Goal: Check status

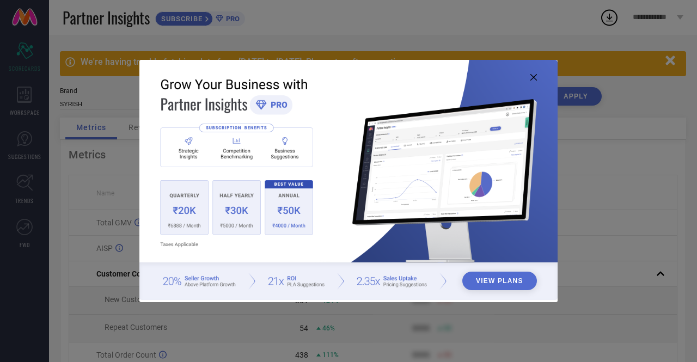
click at [536, 77] on icon at bounding box center [533, 77] width 7 height 7
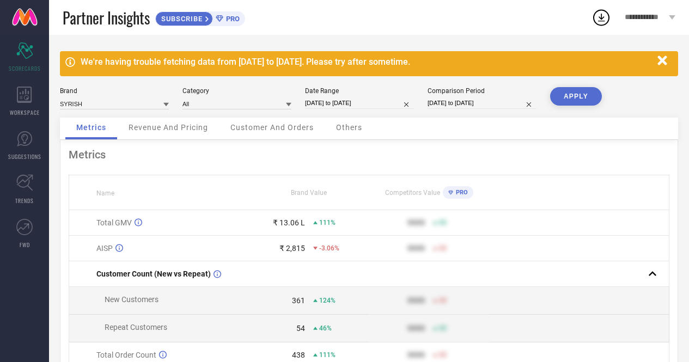
select select "8"
select select "2025"
select select "9"
select select "2025"
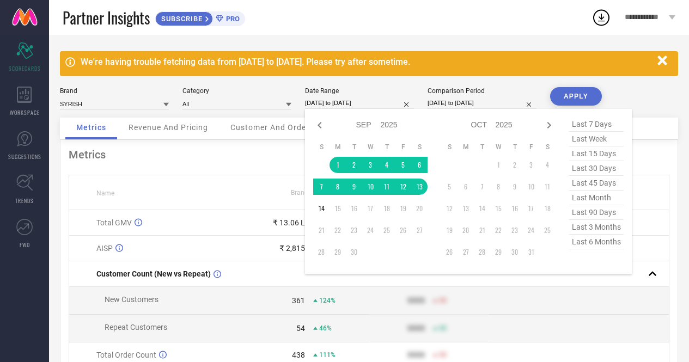
click at [337, 103] on input "[DATE] to [DATE]" at bounding box center [359, 102] width 109 height 11
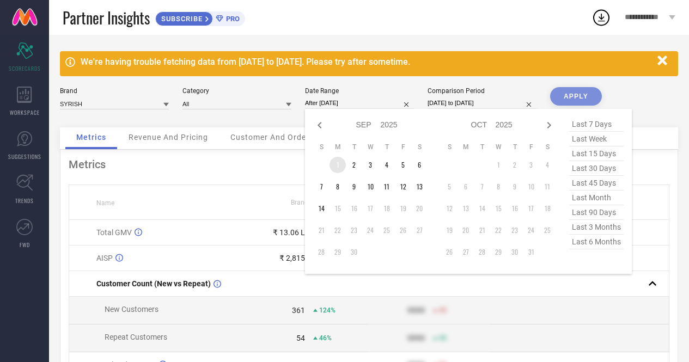
click at [338, 166] on td "1" at bounding box center [337, 165] width 16 height 16
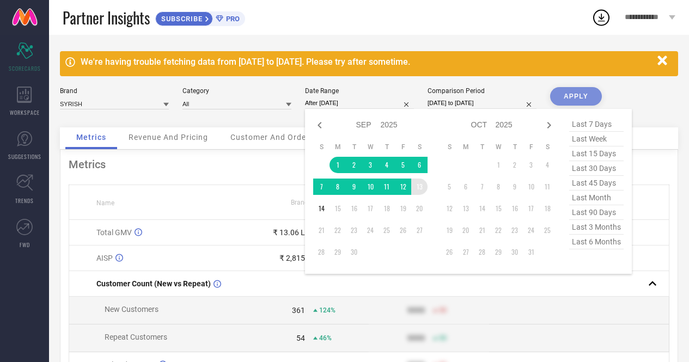
type input "[DATE] to [DATE]"
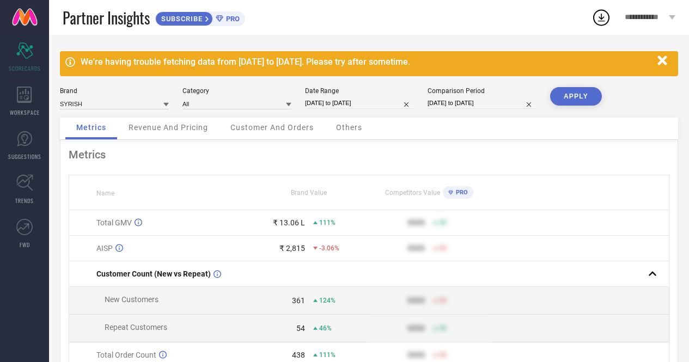
click at [170, 131] on span "Revenue And Pricing" at bounding box center [169, 127] width 80 height 9
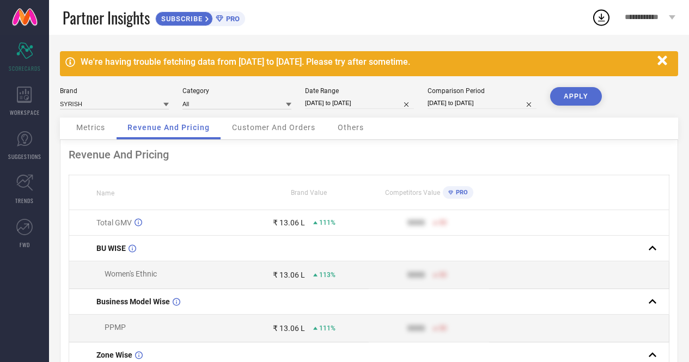
click at [264, 128] on span "Customer And Orders" at bounding box center [273, 127] width 83 height 9
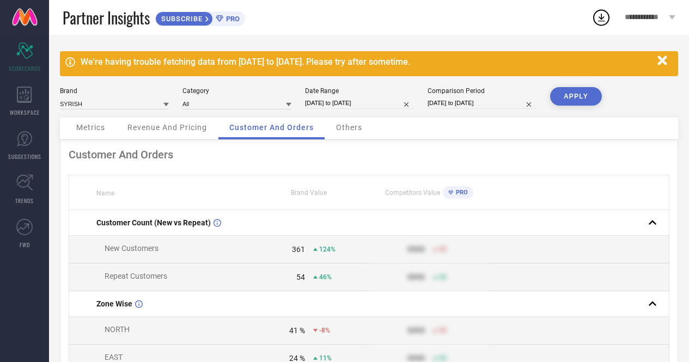
click at [82, 134] on div "Metrics" at bounding box center [90, 129] width 51 height 22
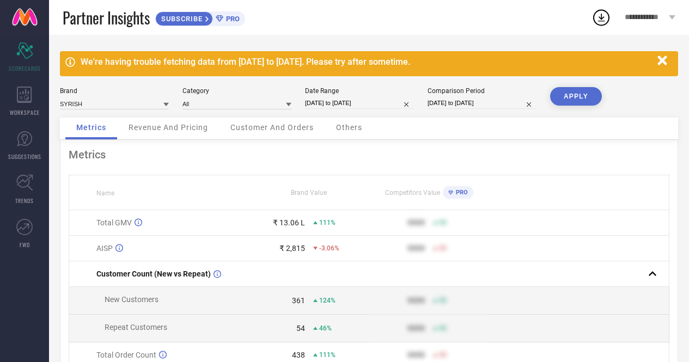
click at [587, 96] on button "APPLY" at bounding box center [576, 96] width 52 height 19
